Goal: Information Seeking & Learning: Learn about a topic

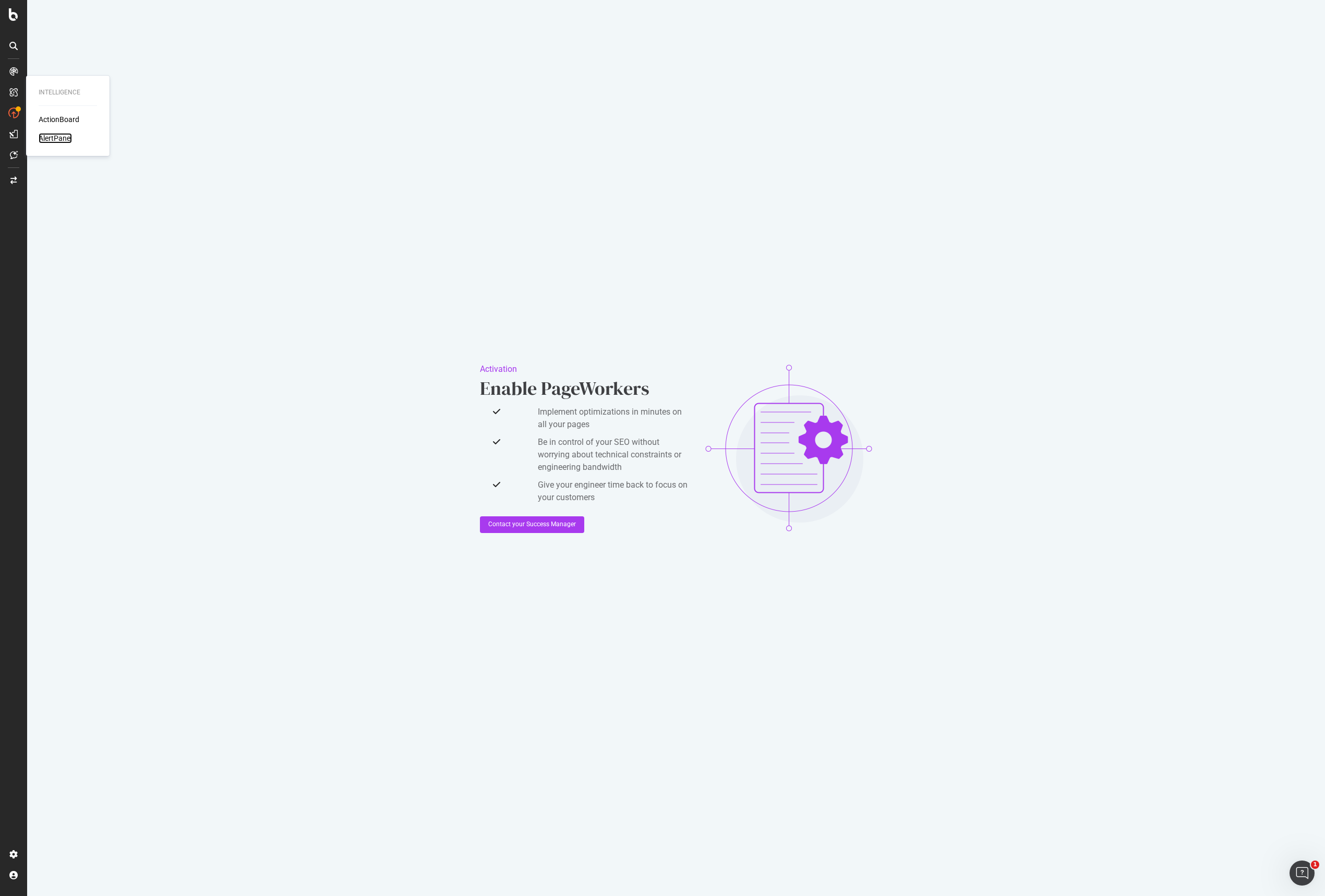
click at [57, 139] on div "AlertPanel" at bounding box center [55, 138] width 33 height 10
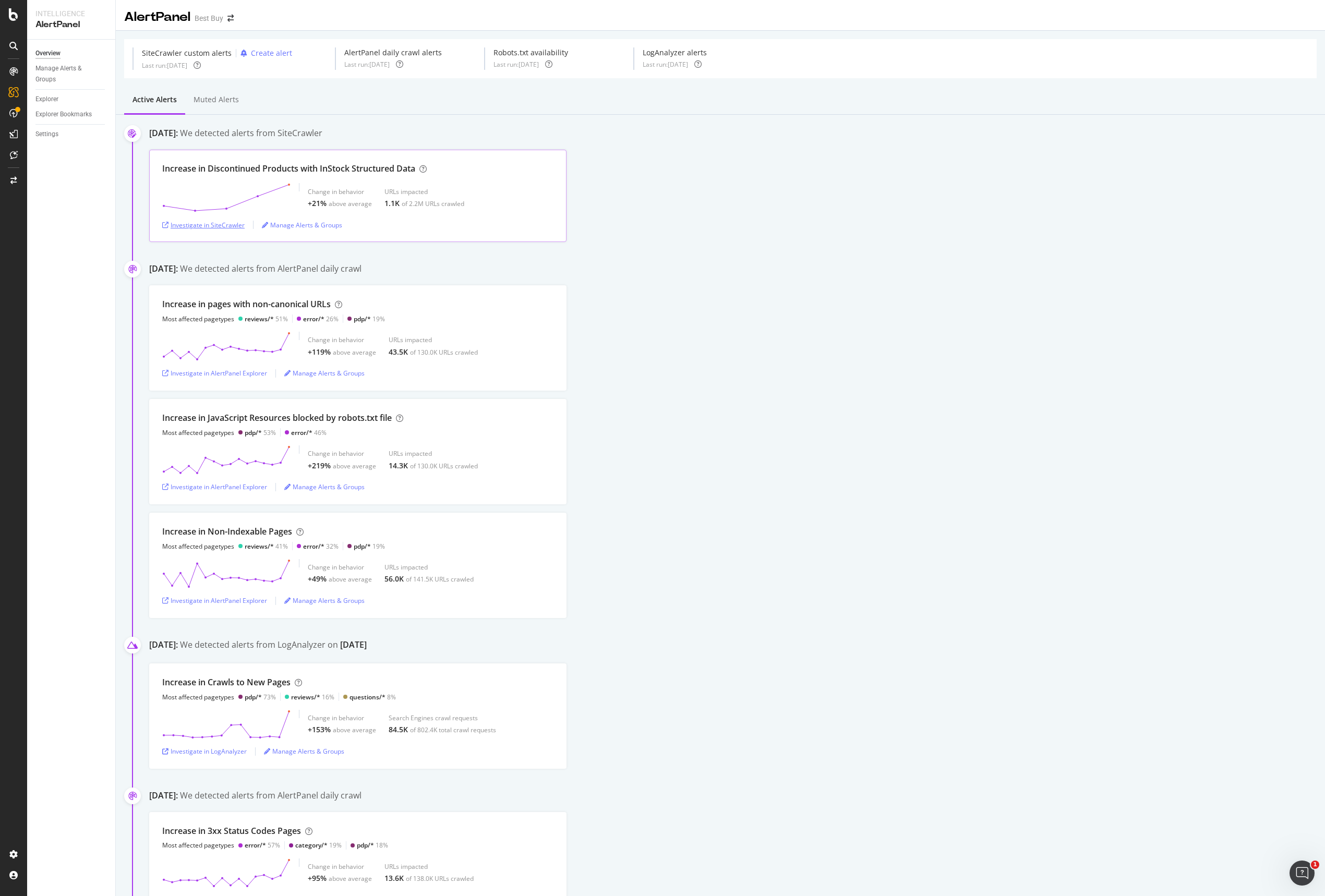
click at [226, 225] on div "Investigate in SiteCrawler" at bounding box center [203, 225] width 82 height 9
click at [857, 612] on div "Increase in Non-Indexable Pages Most affected pagetypes reviews/* 41% error/* 3…" at bounding box center [737, 565] width 1176 height 105
click at [250, 492] on div "Investigate in AlertPanel Explorer" at bounding box center [215, 487] width 105 height 16
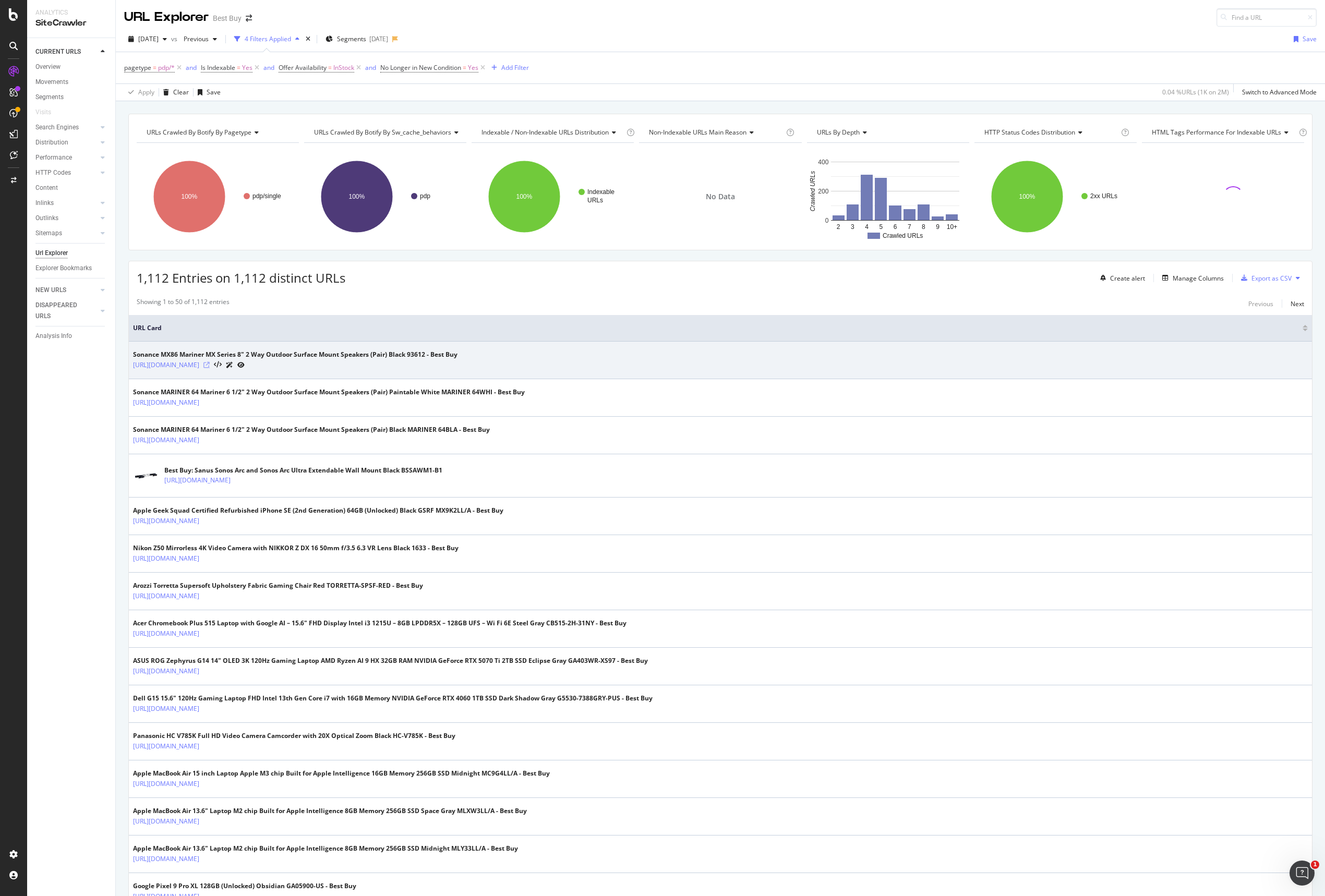
click at [209, 365] on icon at bounding box center [206, 365] width 6 height 6
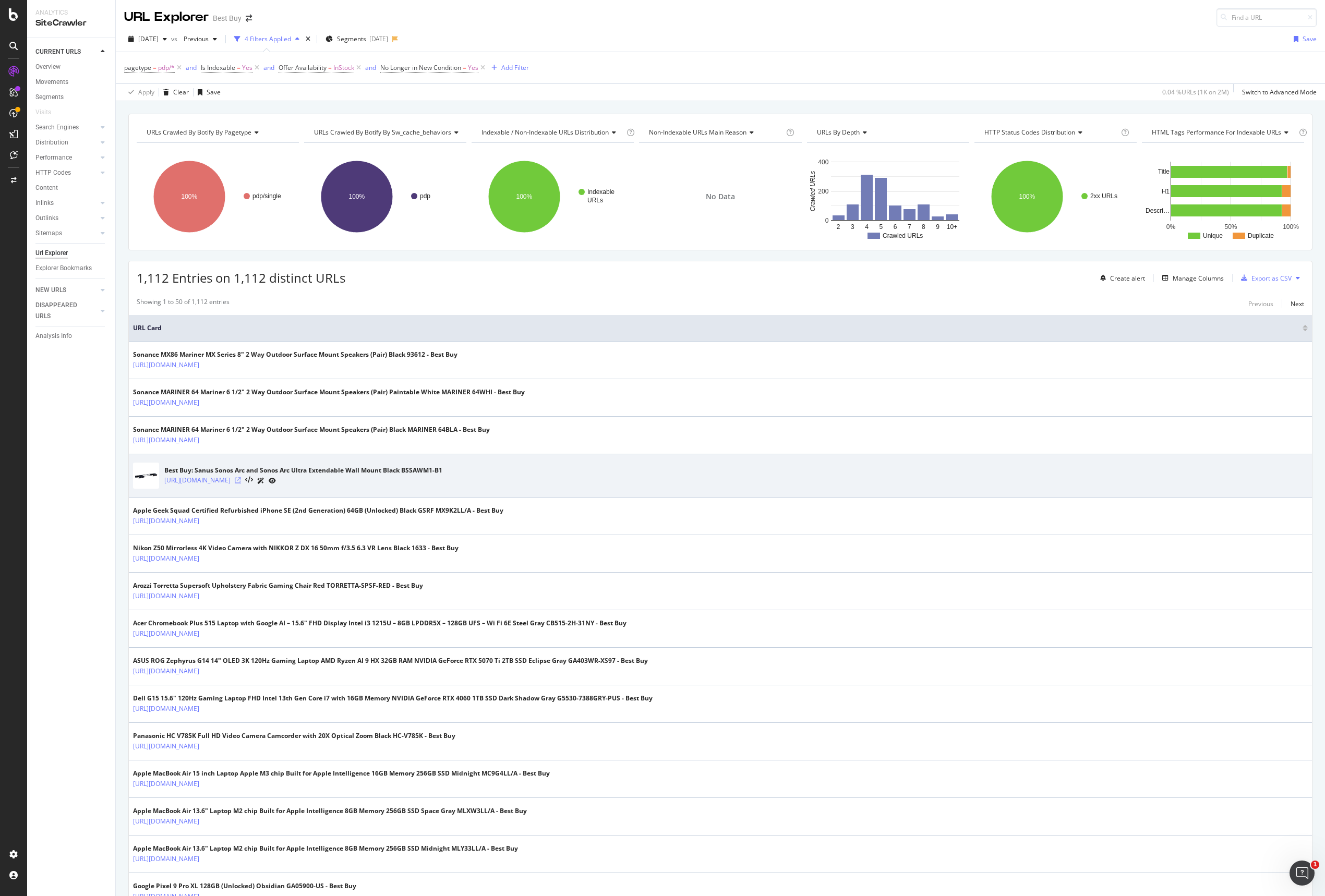
click at [241, 479] on icon at bounding box center [238, 480] width 6 height 6
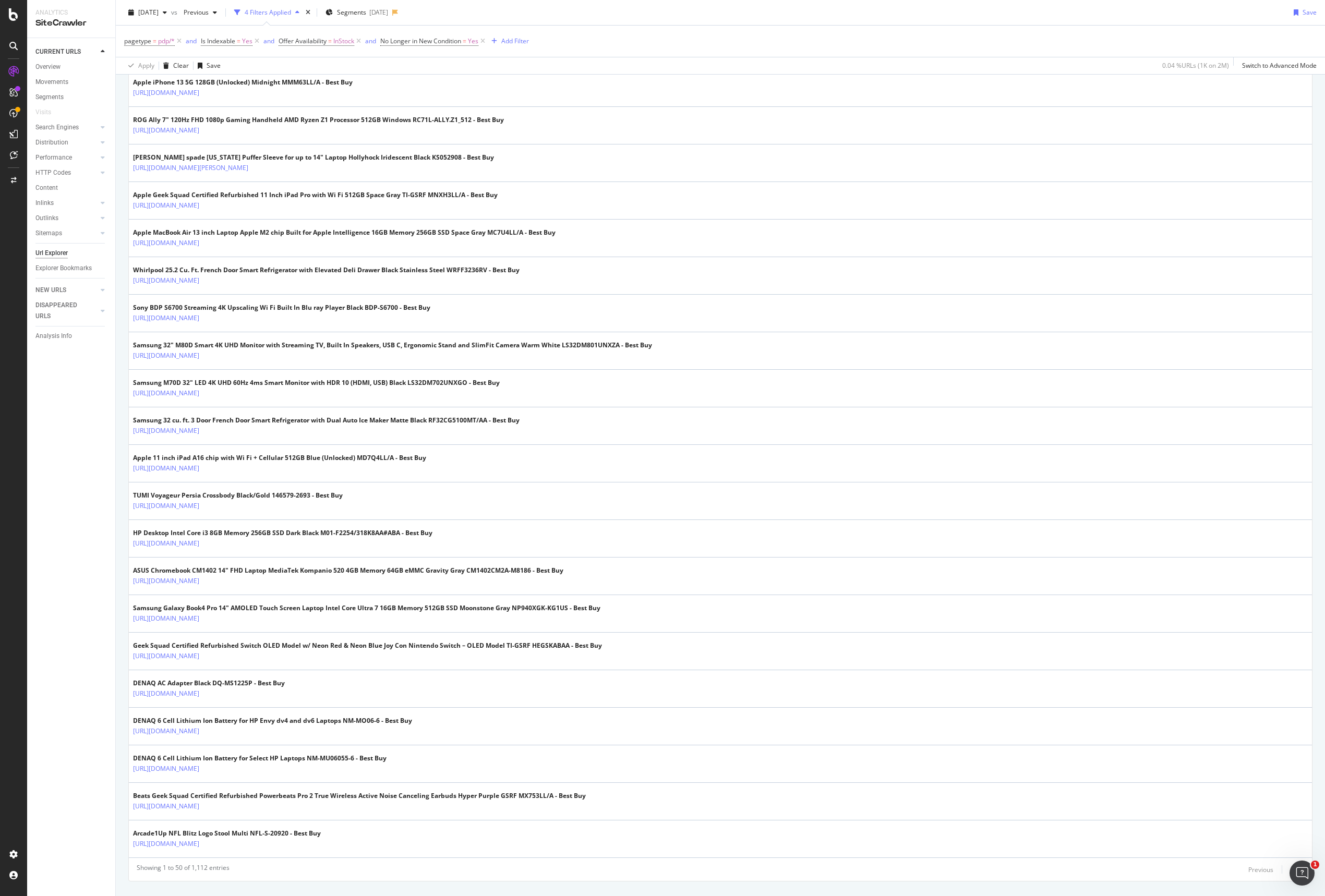
scroll to position [1369, 0]
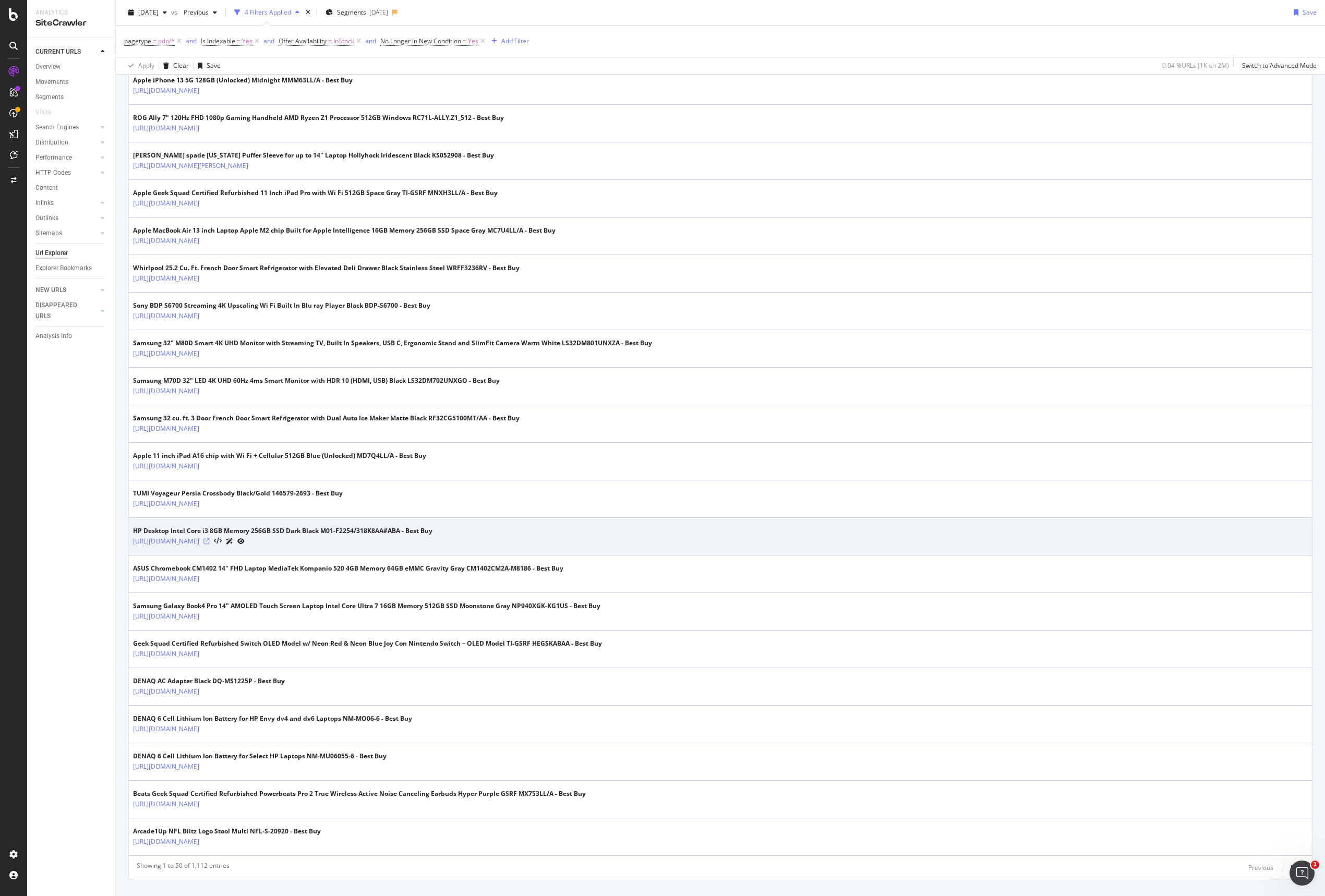
click at [209, 542] on icon at bounding box center [206, 541] width 6 height 6
